Goal: Task Accomplishment & Management: Complete application form

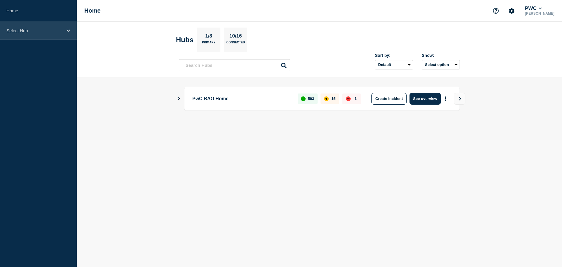
click at [73, 35] on div "Select Hub" at bounding box center [38, 31] width 77 height 18
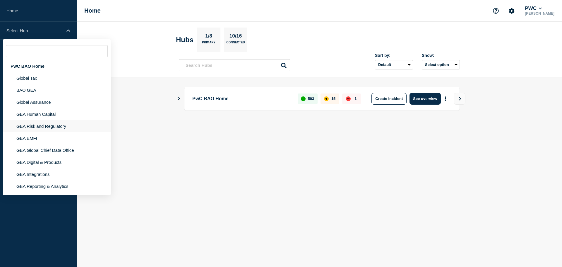
click at [41, 124] on li "GEA Risk and Regulatory" at bounding box center [57, 126] width 108 height 12
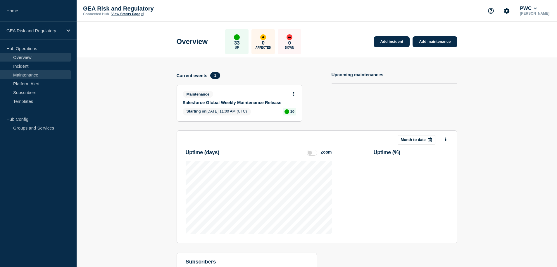
click at [38, 75] on link "Maintenance" at bounding box center [35, 74] width 71 height 9
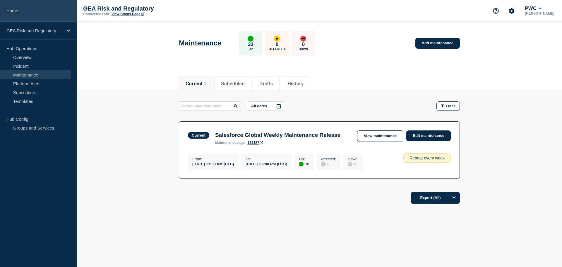
click at [42, 9] on link "Home" at bounding box center [38, 11] width 77 height 22
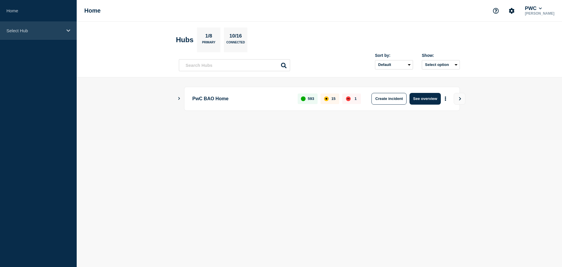
click at [51, 35] on div "Select Hub" at bounding box center [38, 31] width 77 height 18
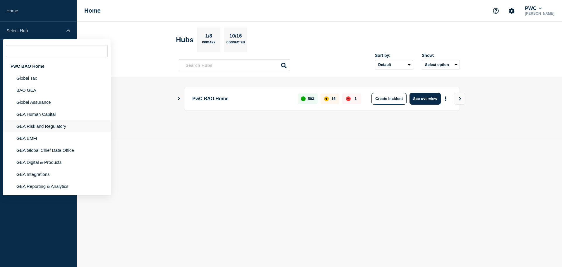
click at [40, 127] on li "GEA Risk and Regulatory" at bounding box center [57, 126] width 108 height 12
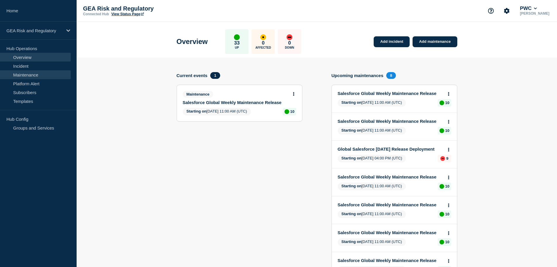
click at [35, 76] on link "Maintenance" at bounding box center [35, 74] width 71 height 9
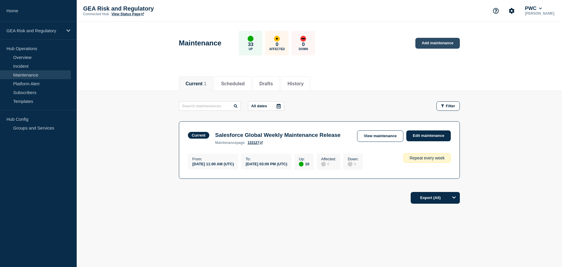
click at [431, 44] on link "Add maintenance" at bounding box center [437, 43] width 44 height 11
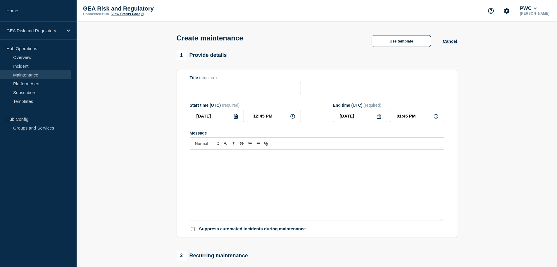
click at [229, 179] on div "Message" at bounding box center [317, 184] width 254 height 70
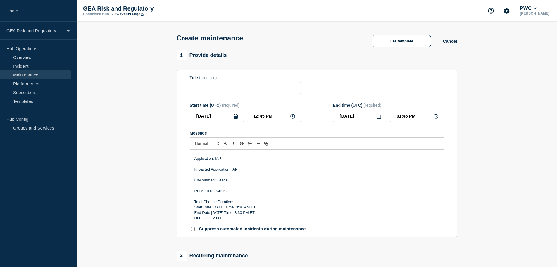
click at [224, 184] on p "Message" at bounding box center [317, 185] width 245 height 5
click at [224, 181] on p "Environment: Stage" at bounding box center [317, 179] width 245 height 5
click at [219, 191] on p "RFC: CHG1543198" at bounding box center [317, 190] width 245 height 5
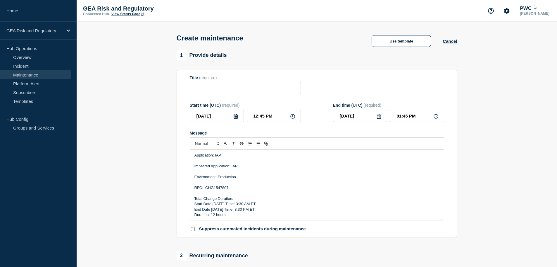
scroll to position [23, 0]
drag, startPoint x: 219, startPoint y: 204, endPoint x: 219, endPoint y: 212, distance: 7.6
click at [219, 204] on p "Start Date [DATE] Time: 3:30 AM ET" at bounding box center [317, 202] width 245 height 5
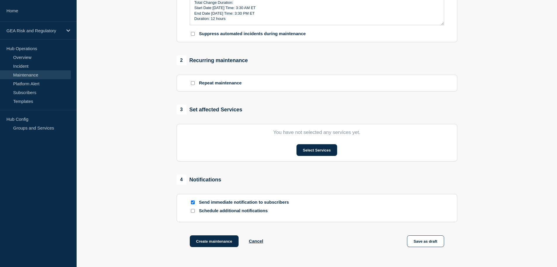
scroll to position [195, 0]
click at [310, 155] on button "Select Services" at bounding box center [317, 150] width 41 height 12
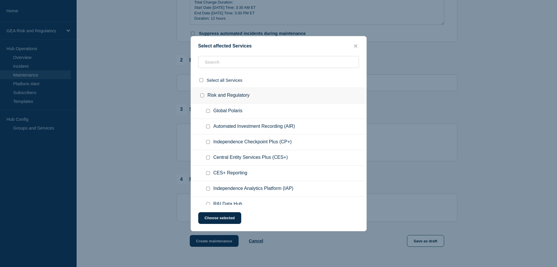
click at [209, 188] on input "Independence Analytics Platform (IAP) checkbox" at bounding box center [208, 188] width 4 height 4
checkbox input "true"
click at [223, 219] on button "Choose selected" at bounding box center [219, 218] width 43 height 12
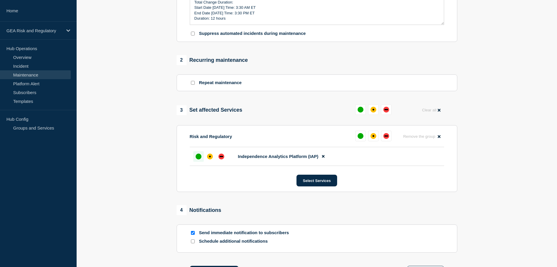
click at [201, 156] on div "up" at bounding box center [199, 156] width 6 height 6
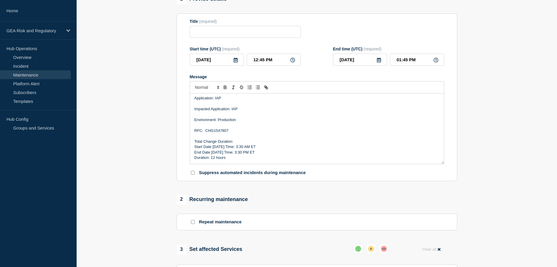
scroll to position [0, 0]
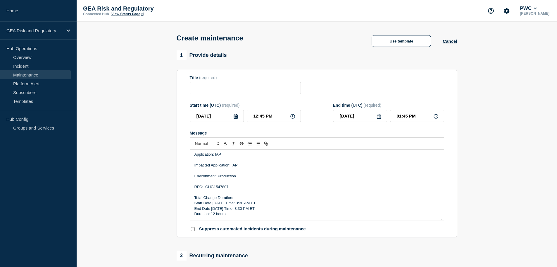
click at [237, 117] on icon at bounding box center [235, 116] width 5 height 5
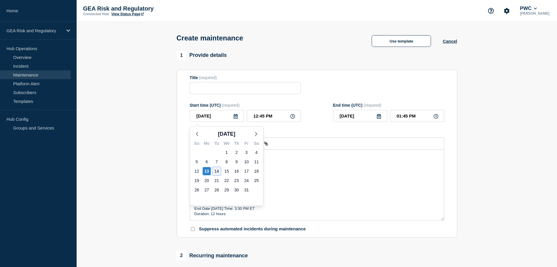
click at [216, 171] on div "14" at bounding box center [217, 171] width 8 height 8
type input "[DATE]"
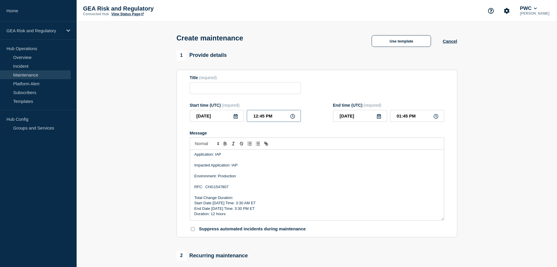
click at [250, 120] on input "12:45 PM" at bounding box center [274, 116] width 54 height 12
type input "02:45 PM"
type input "03:45 PM"
type input "07:45 PM"
type input "08:45 PM"
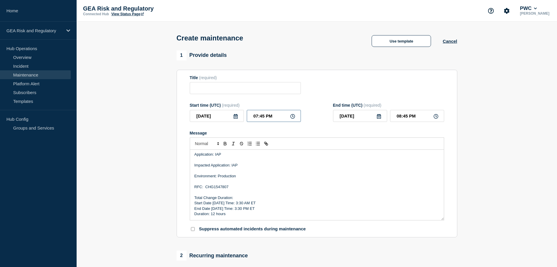
type input "07:35 PM"
type input "08:35 PM"
type input "07:30 PM"
type input "08:30 PM"
type input "07:30 AM"
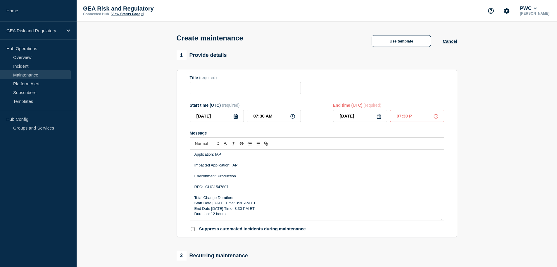
type input "07:30 PM"
click at [294, 178] on p "Environment: Production" at bounding box center [317, 175] width 245 height 5
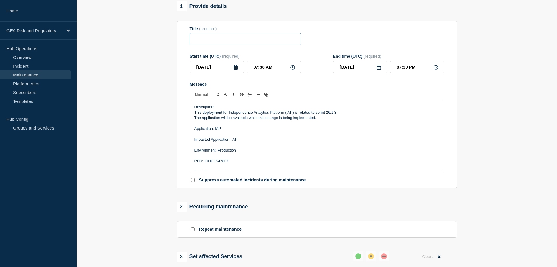
click at [236, 38] on input "Title" at bounding box center [245, 39] width 111 height 12
paste input "IAP - Stage - Sprint 26.1.3 Deployment"
click at [214, 41] on input "IAP - Stage - Sprint 26.1.3 Deployment" at bounding box center [245, 39] width 111 height 12
type input "IAP - Production - Sprint 26.1.3 Deployment"
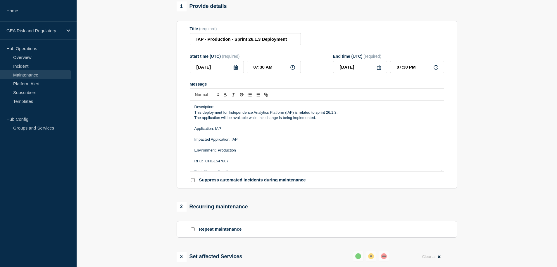
click at [370, 128] on p "Application: IAP" at bounding box center [317, 128] width 245 height 5
click at [385, 123] on p "Message" at bounding box center [317, 123] width 245 height 5
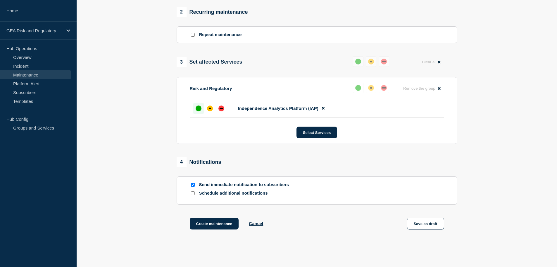
scroll to position [274, 0]
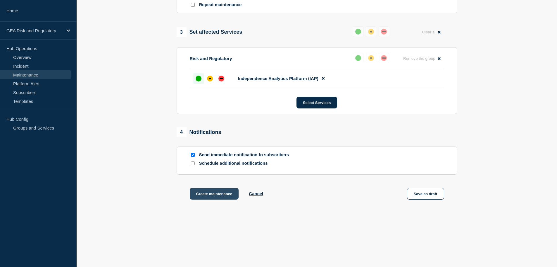
click at [210, 195] on button "Create maintenance" at bounding box center [214, 194] width 49 height 12
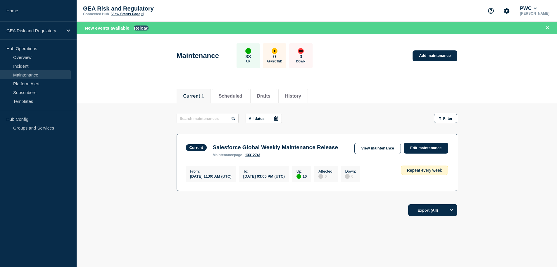
click at [142, 28] on button "Reload" at bounding box center [141, 27] width 15 height 5
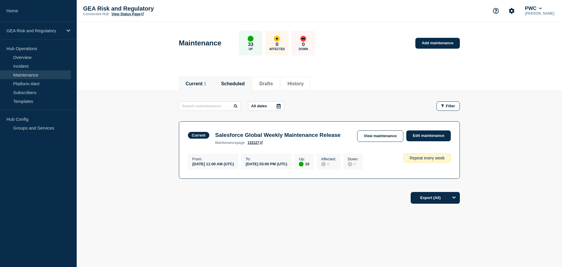
click at [243, 81] on button "Scheduled" at bounding box center [233, 83] width 24 height 5
